Goal: Obtain resource: Download file/media

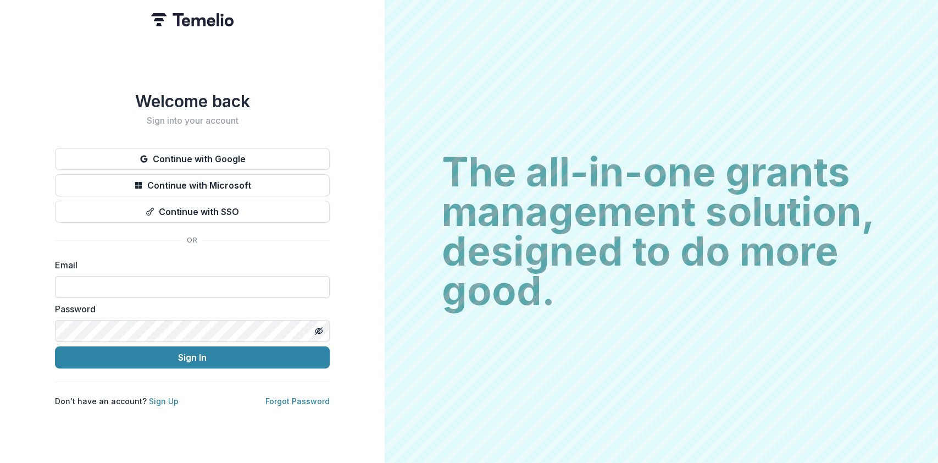
click at [97, 280] on input at bounding box center [192, 287] width 275 height 22
type input "**********"
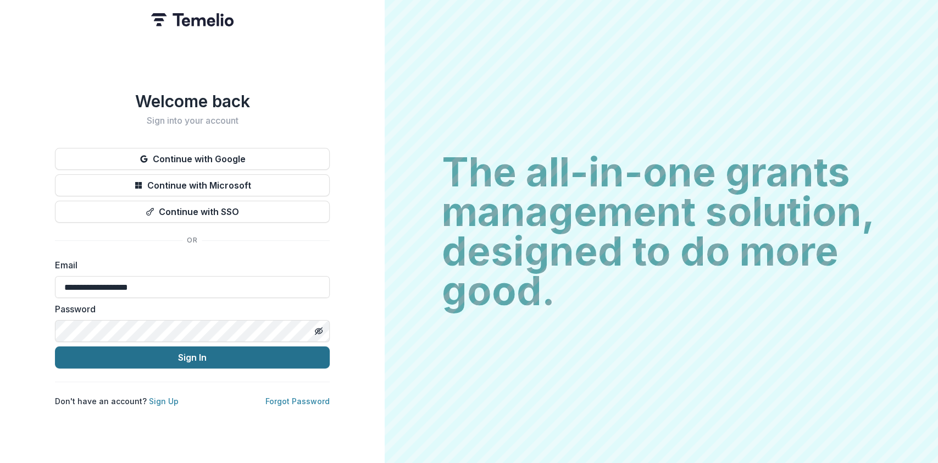
click at [185, 356] on button "Sign In" at bounding box center [192, 357] width 275 height 22
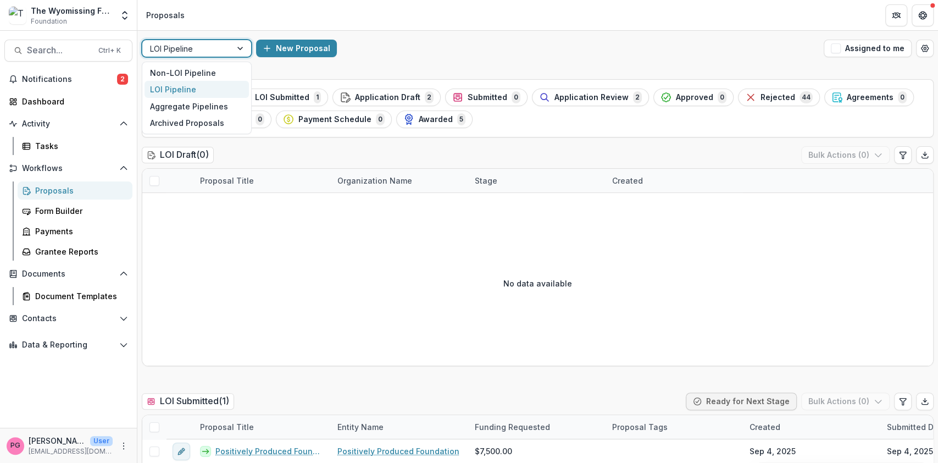
click at [240, 46] on div at bounding box center [241, 48] width 20 height 16
click at [213, 68] on div "Non-LOI Pipeline" at bounding box center [197, 72] width 104 height 17
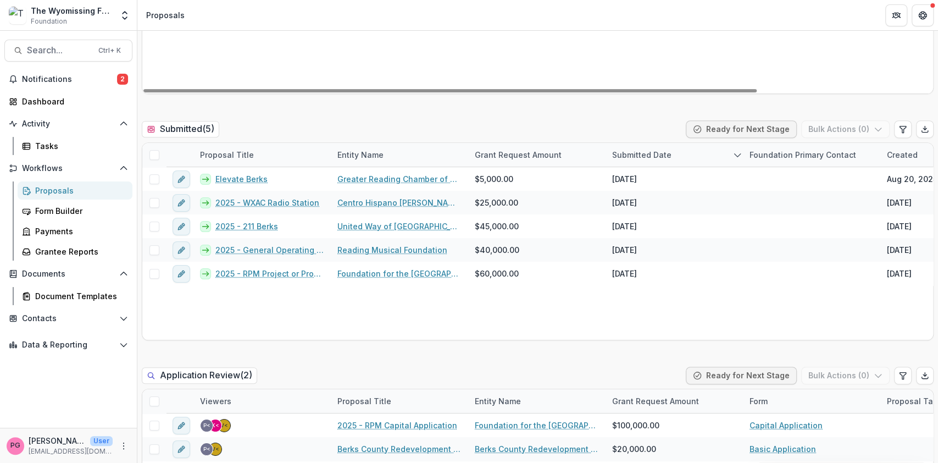
scroll to position [273, 0]
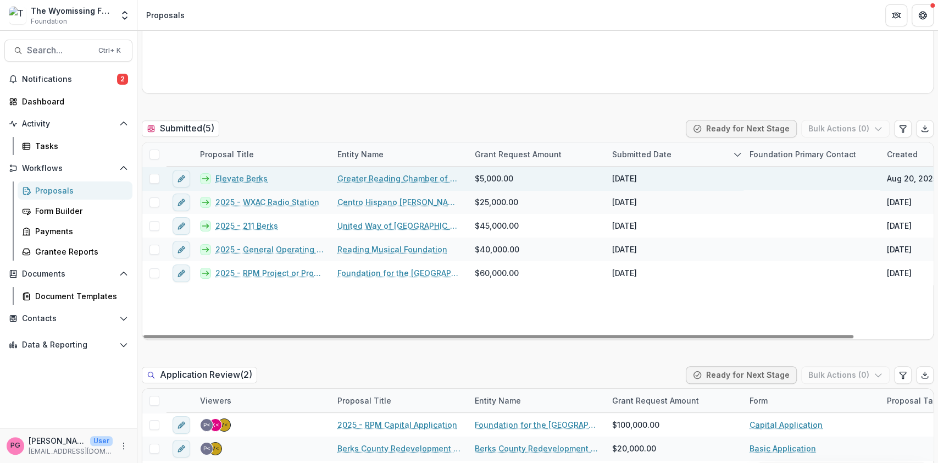
click at [240, 175] on link "Elevate Berks" at bounding box center [241, 179] width 52 height 12
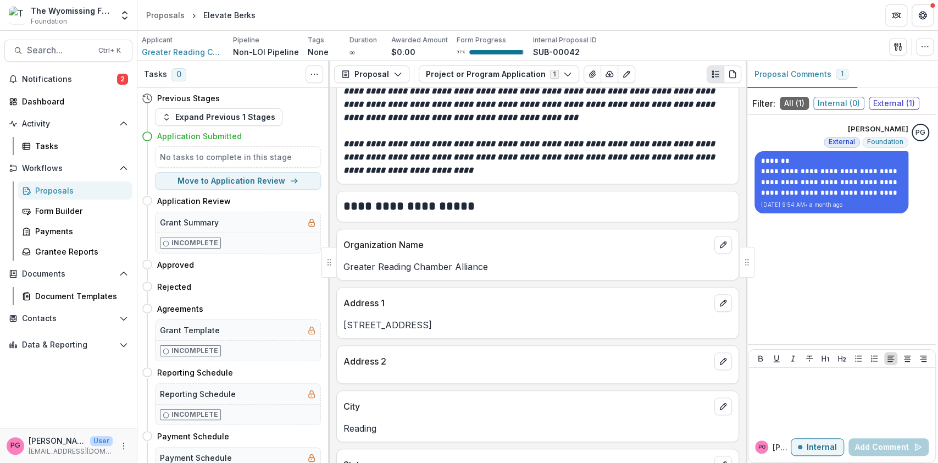
scroll to position [309, 0]
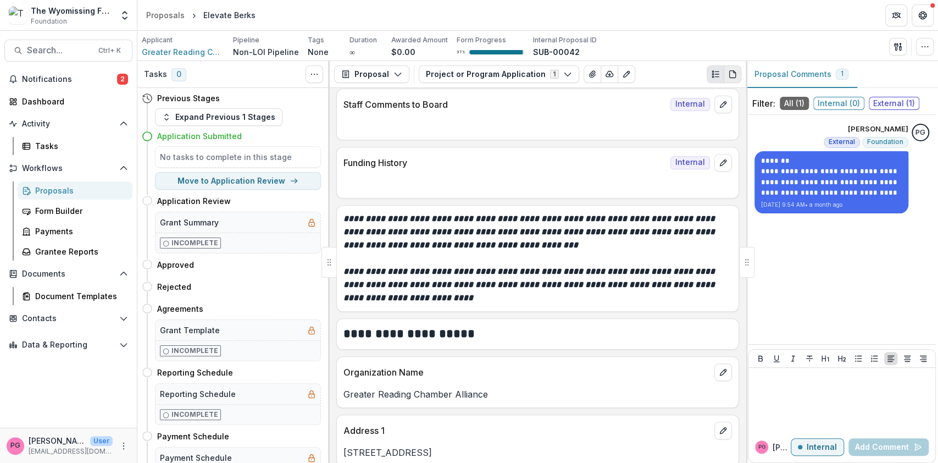
click at [734, 73] on icon "PDF view" at bounding box center [735, 72] width 2 height 2
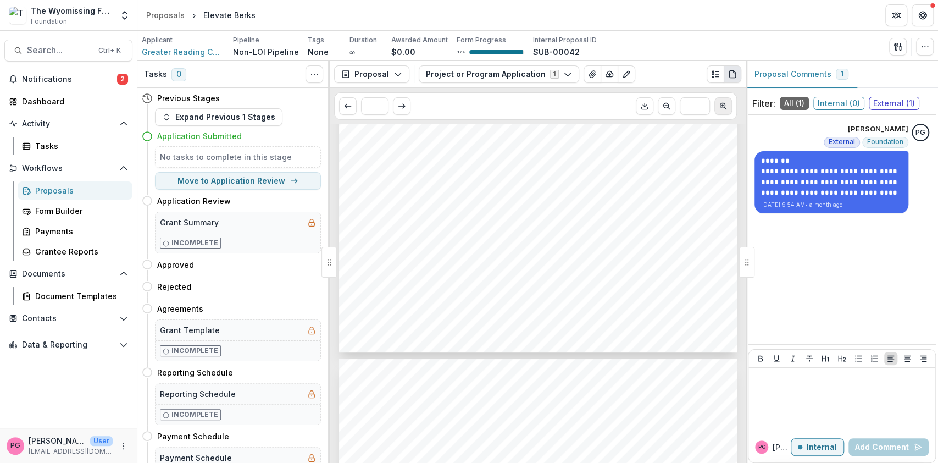
scroll to position [3754, 0]
click at [643, 103] on icon "Download PDF" at bounding box center [644, 106] width 9 height 9
click at [588, 73] on icon "View Attached Files" at bounding box center [592, 74] width 9 height 9
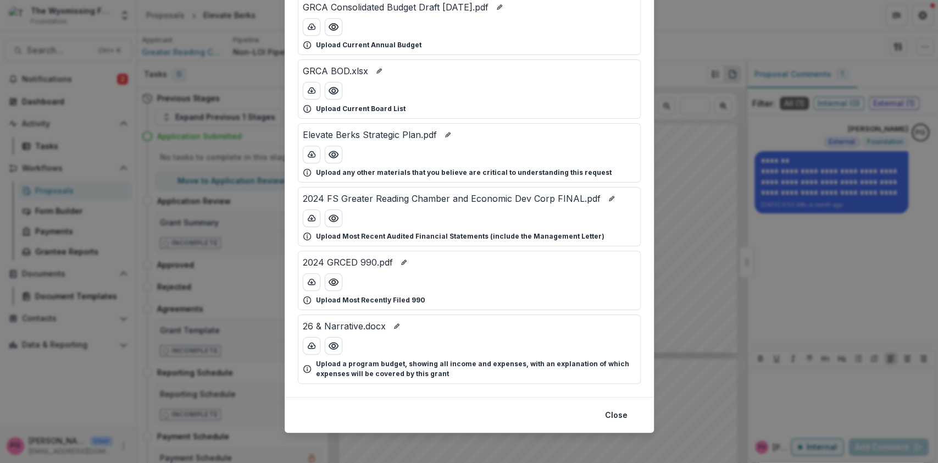
scroll to position [90, 0]
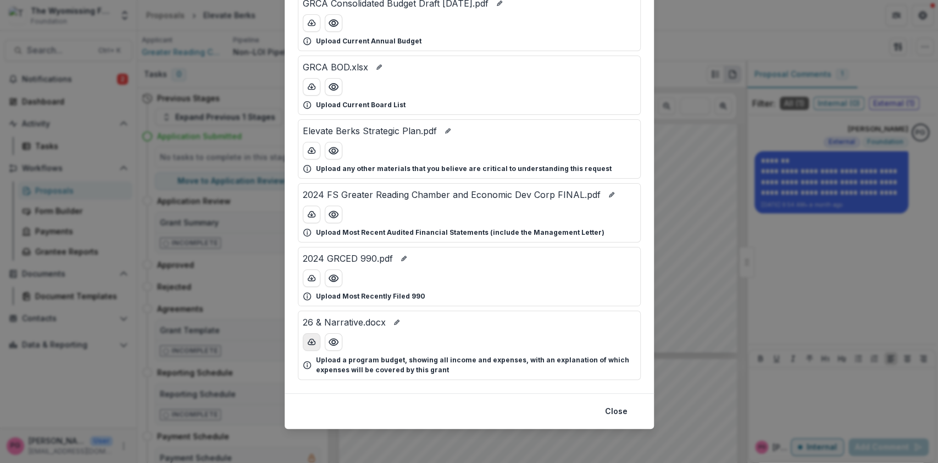
click at [307, 338] on icon "download-button" at bounding box center [311, 341] width 9 height 9
click at [328, 277] on icon "Preview 2024 GRCED 990.pdf" at bounding box center [333, 278] width 11 height 11
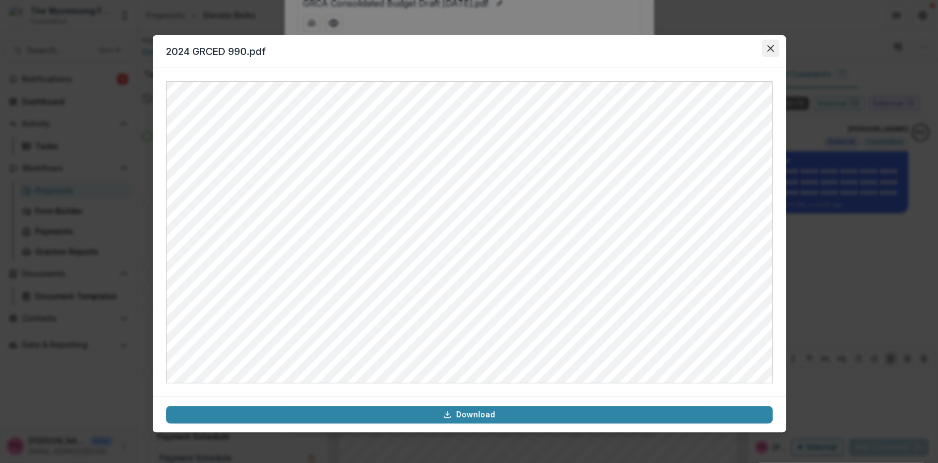
click at [771, 48] on icon "Close" at bounding box center [770, 48] width 7 height 7
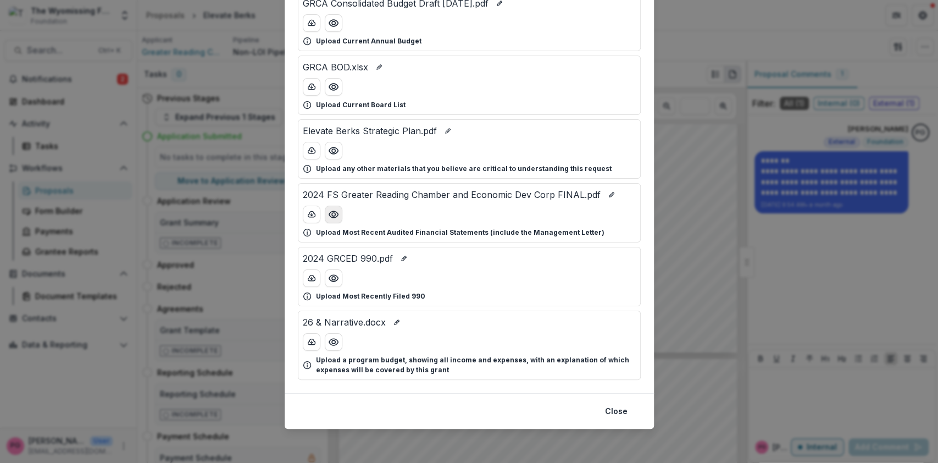
click at [331, 213] on circle "Preview 2024 FS Greater Reading Chamber and Economic Dev Corp FINAL.pdf" at bounding box center [332, 214] width 3 height 3
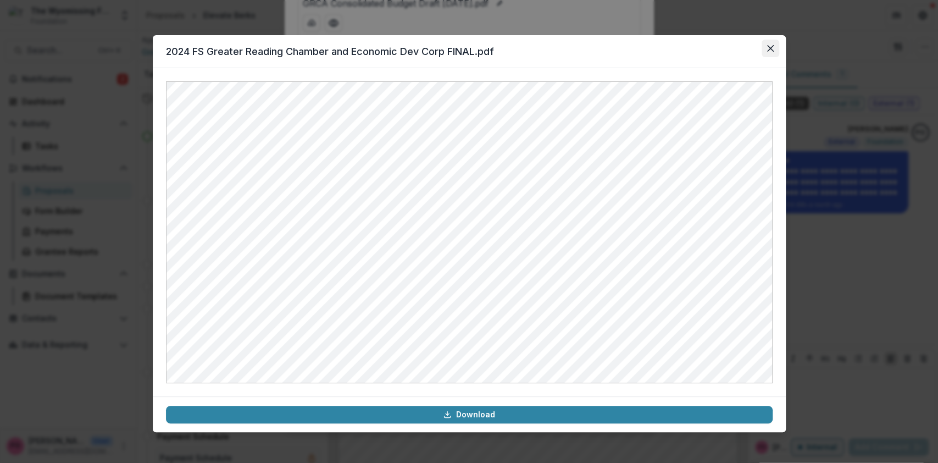
click at [770, 50] on icon "Close" at bounding box center [770, 48] width 7 height 7
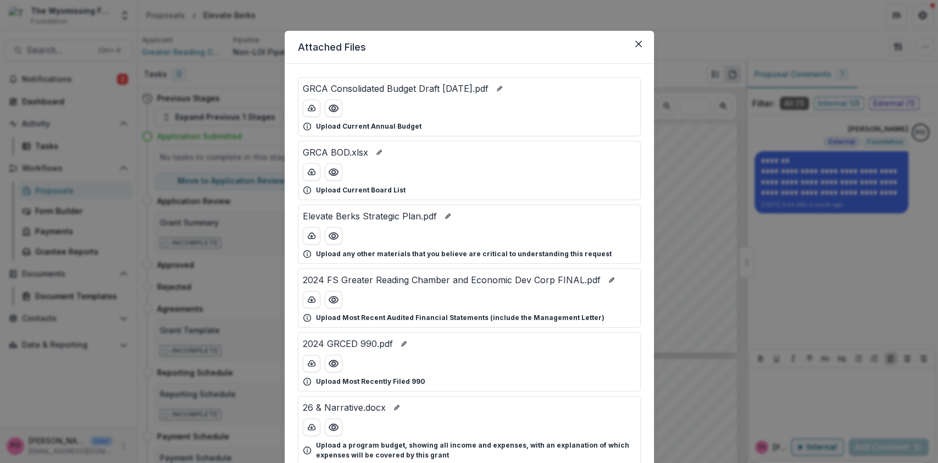
scroll to position [3, 0]
click at [334, 170] on icon "Preview GRCA BOD.xlsx" at bounding box center [333, 173] width 9 height 7
